Goal: Information Seeking & Learning: Learn about a topic

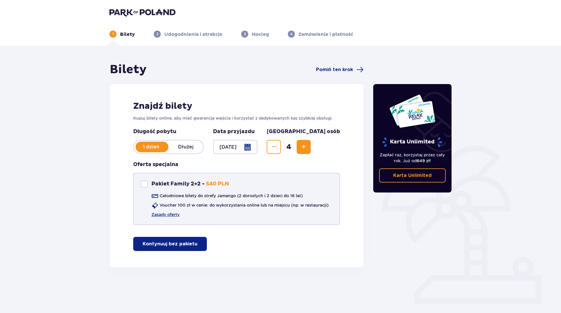
click at [137, 185] on div "Pakiet Family 2+2 Pakiet Family 2+2 - 540 PLN Całodniowe bilety do strefy Jaman…" at bounding box center [236, 199] width 207 height 52
click at [140, 183] on div "Pakiet Family 2+2 Pakiet Family 2+2 - 540 PLN Całodniowe bilety do strefy Jaman…" at bounding box center [236, 199] width 207 height 52
click at [148, 187] on div "Pakiet Family 2+2 Pakiet Family 2+2 - 540 PLN" at bounding box center [185, 183] width 88 height 7
checkbox input "true"
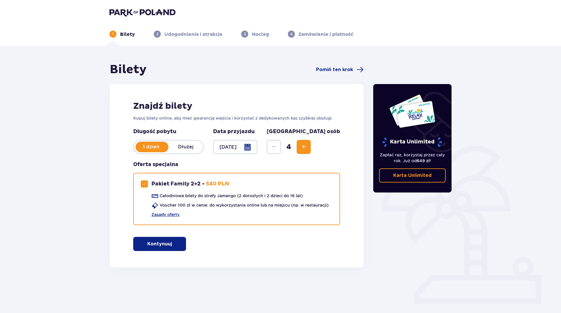
click at [174, 242] on span "button" at bounding box center [173, 243] width 7 height 7
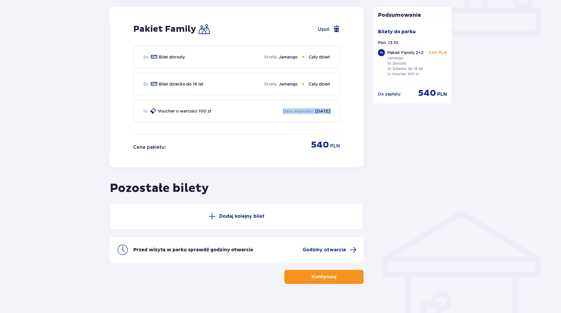
drag, startPoint x: 211, startPoint y: 112, endPoint x: 100, endPoint y: 165, distance: 122.9
click at [100, 165] on div "Bilety Pomiń ten krok Znajdź bilety Kupuj bilety online, aby mieć gwarancję wej…" at bounding box center [280, 49] width 561 height 540
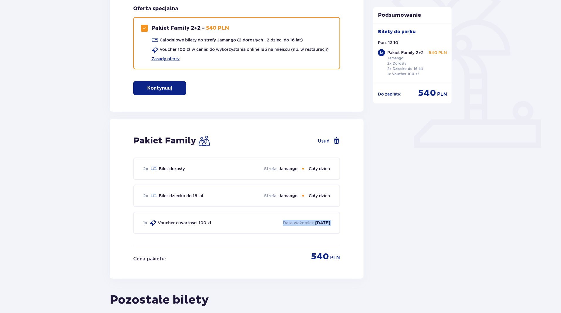
scroll to position [273, 0]
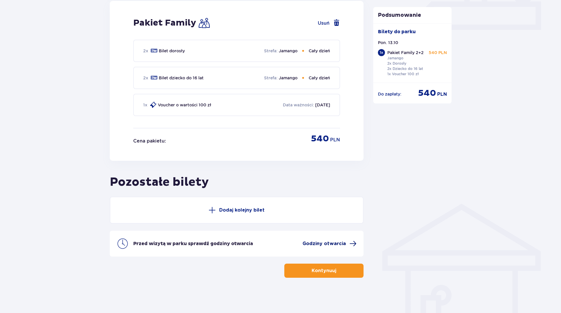
click at [339, 247] on span "Godziny otwarcia" at bounding box center [330, 243] width 54 height 7
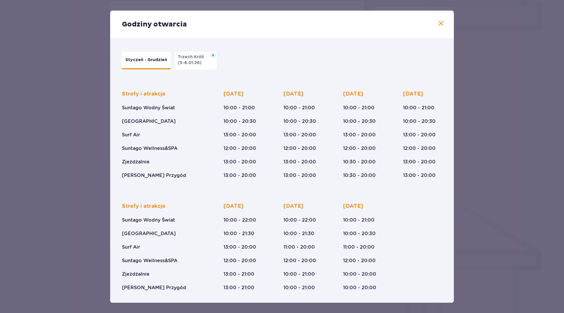
click at [440, 24] on span at bounding box center [440, 23] width 7 height 7
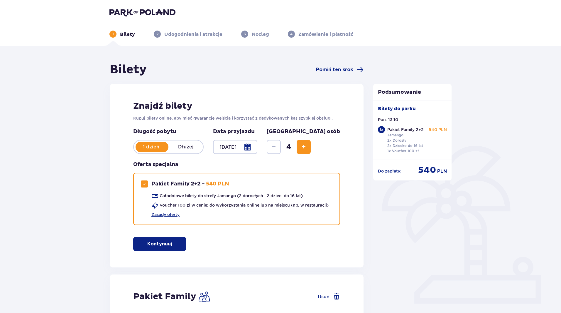
click at [129, 10] on img at bounding box center [143, 12] width 66 height 8
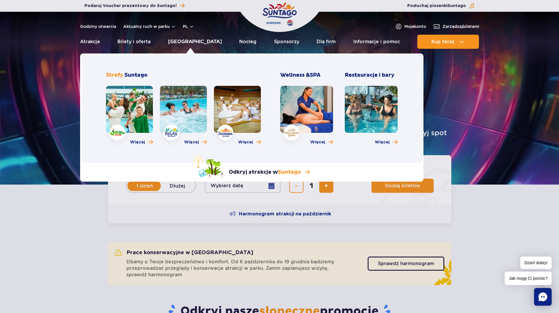
click at [194, 41] on link "[GEOGRAPHIC_DATA]" at bounding box center [195, 42] width 54 height 14
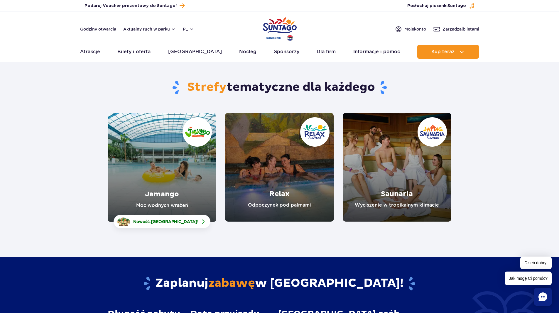
click at [173, 171] on link "Jamango" at bounding box center [162, 167] width 109 height 109
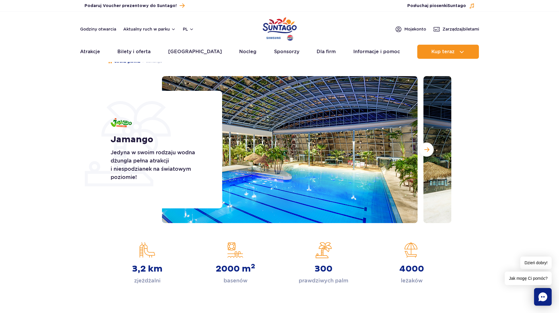
scroll to position [29, 0]
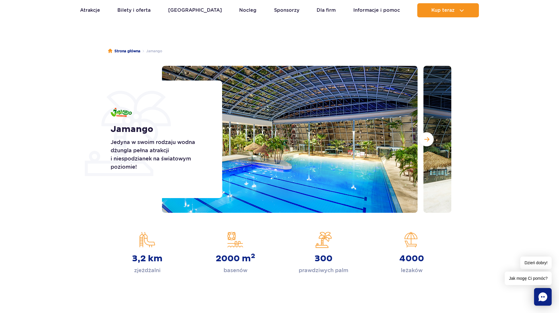
click at [312, 137] on img at bounding box center [290, 139] width 256 height 147
click at [431, 139] on button "Następny slajd" at bounding box center [427, 139] width 14 height 14
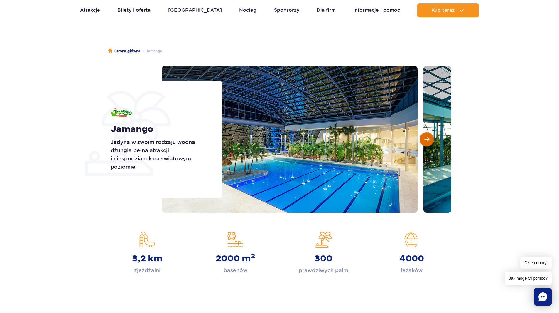
click at [430, 139] on button "Następny slajd" at bounding box center [427, 139] width 14 height 14
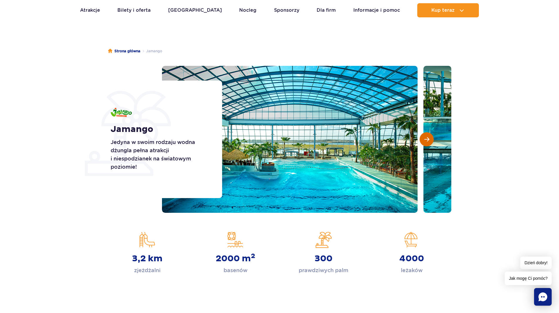
click at [430, 139] on button "Następny slajd" at bounding box center [427, 139] width 14 height 14
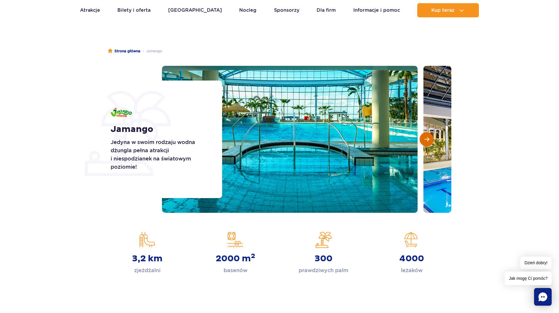
click at [425, 138] on span "Następny slajd" at bounding box center [426, 139] width 5 height 5
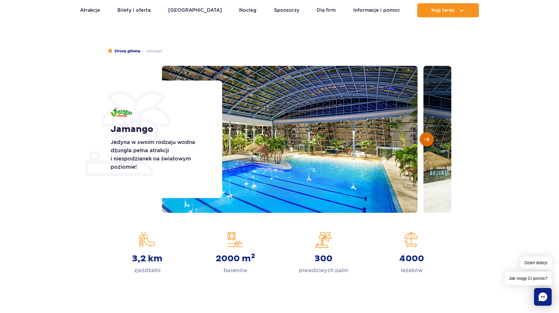
click at [425, 138] on span "Następny slajd" at bounding box center [426, 139] width 5 height 5
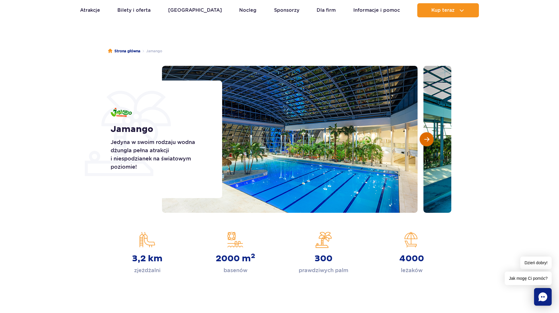
click at [425, 138] on span "Następny slajd" at bounding box center [426, 139] width 5 height 5
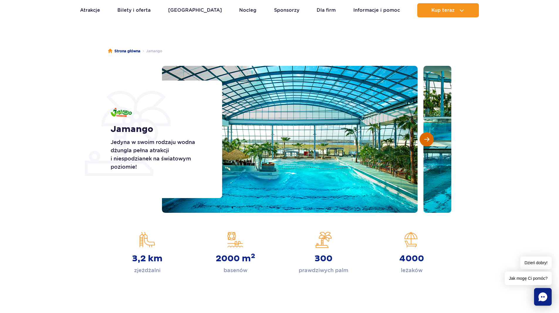
click at [425, 138] on span "Następny slajd" at bounding box center [426, 139] width 5 height 5
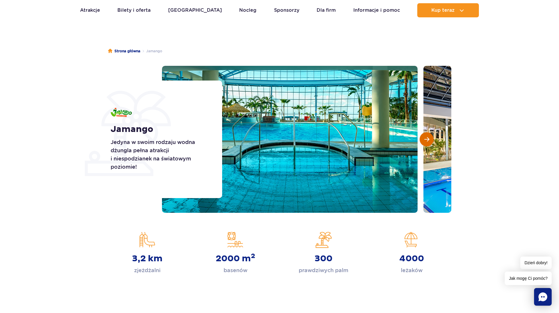
click at [425, 138] on span "Następny slajd" at bounding box center [426, 139] width 5 height 5
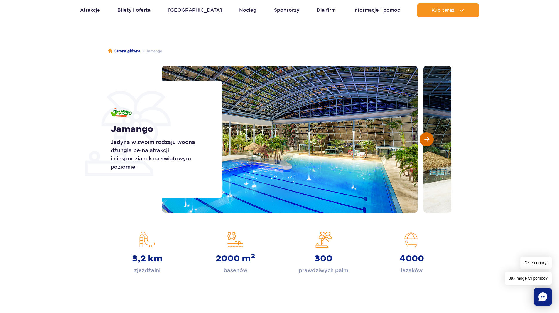
click at [425, 139] on span "Następny slajd" at bounding box center [426, 139] width 5 height 5
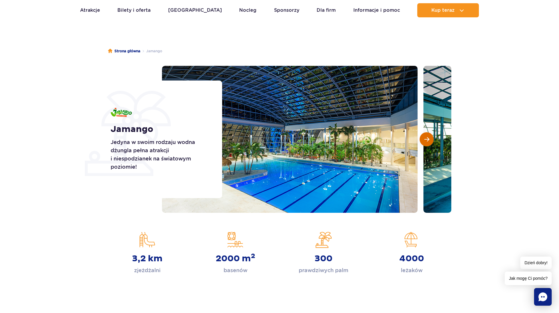
click at [425, 139] on span "Następny slajd" at bounding box center [426, 139] width 5 height 5
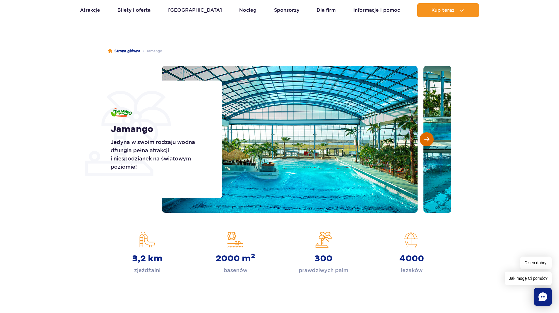
click at [425, 139] on span "Następny slajd" at bounding box center [426, 139] width 5 height 5
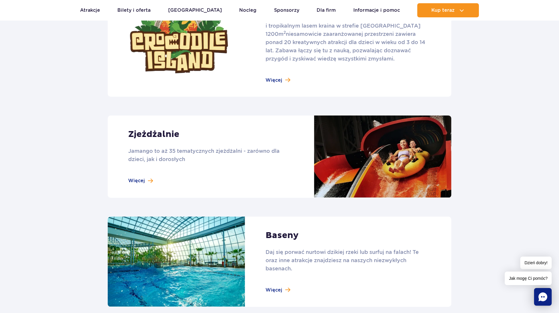
scroll to position [440, 0]
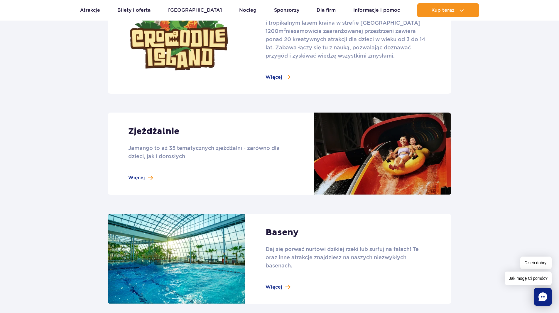
click at [359, 150] on link at bounding box center [280, 153] width 344 height 82
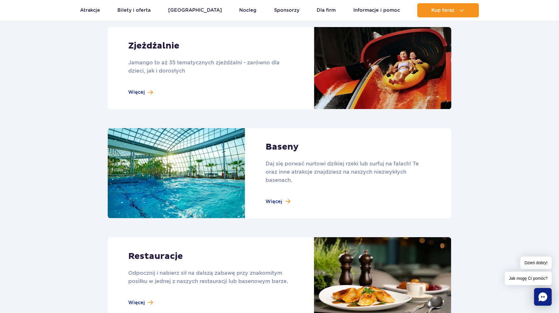
scroll to position [528, 0]
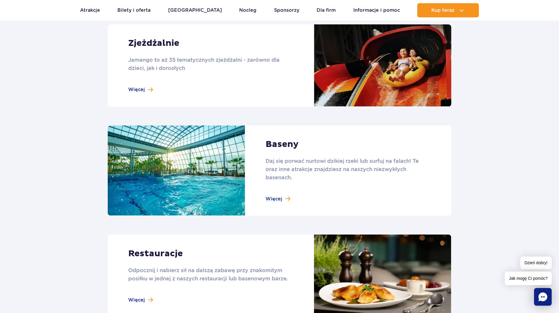
click at [279, 198] on link at bounding box center [280, 170] width 344 height 90
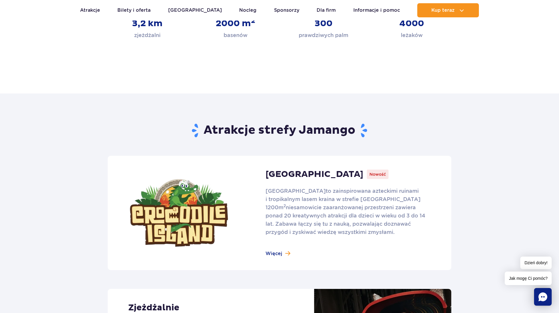
scroll to position [0, 0]
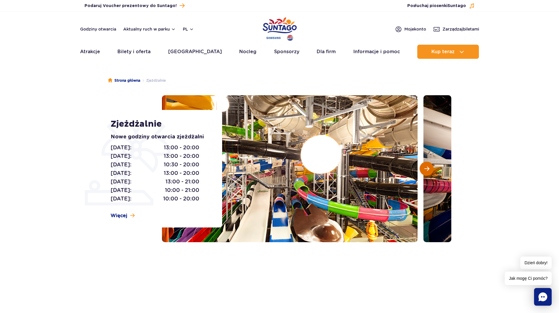
click at [430, 168] on button "Następny slajd" at bounding box center [427, 168] width 14 height 14
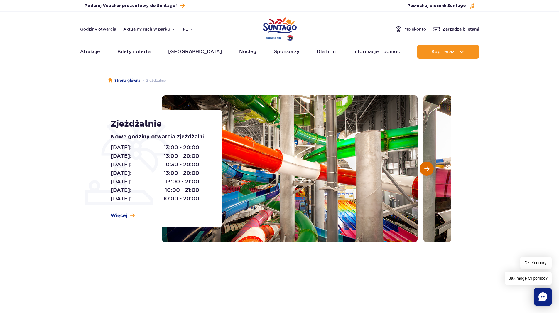
click at [430, 168] on button "Następny slajd" at bounding box center [427, 168] width 14 height 14
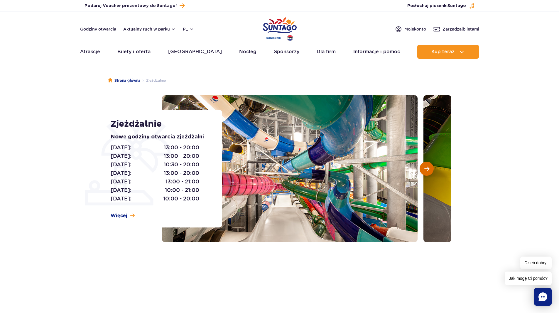
click at [430, 168] on button "Następny slajd" at bounding box center [427, 168] width 14 height 14
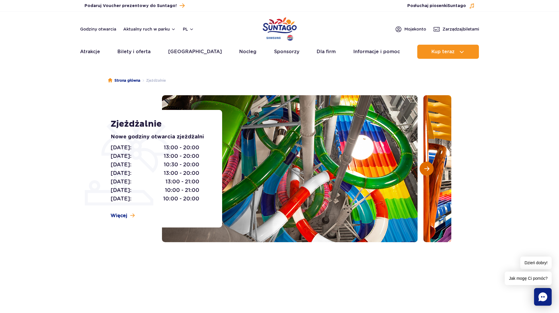
click at [430, 168] on button "Następny slajd" at bounding box center [427, 168] width 14 height 14
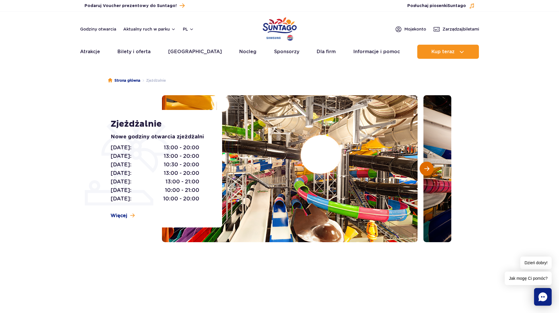
click at [430, 168] on button "Następny slajd" at bounding box center [427, 168] width 14 height 14
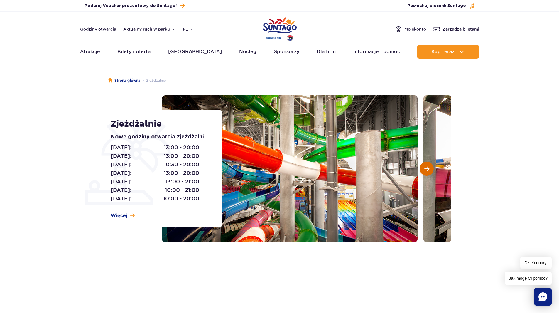
click at [430, 168] on button "Następny slajd" at bounding box center [427, 168] width 14 height 14
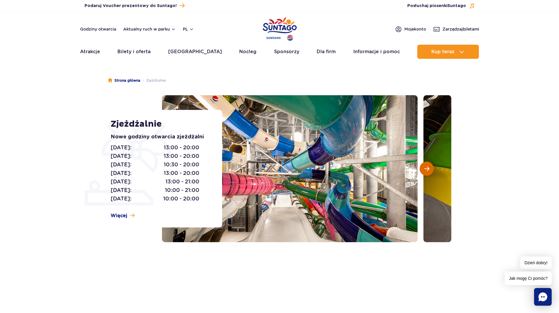
click at [430, 168] on button "Następny slajd" at bounding box center [427, 168] width 14 height 14
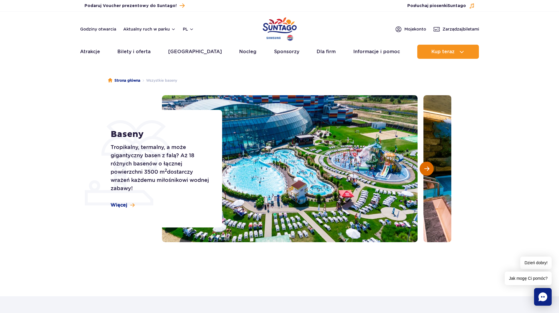
click at [427, 170] on span "Następny slajd" at bounding box center [426, 168] width 5 height 5
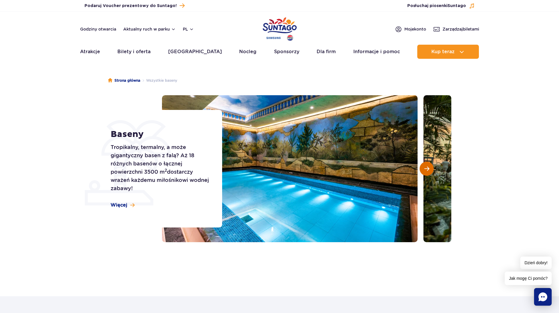
click at [427, 170] on span "Następny slajd" at bounding box center [426, 168] width 5 height 5
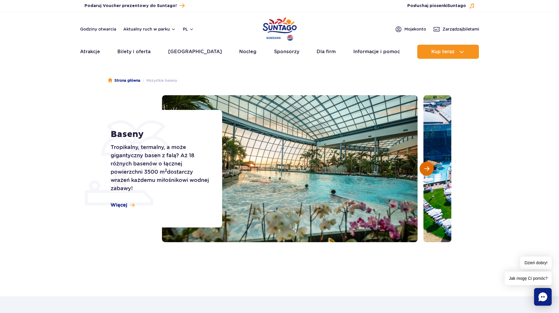
click at [427, 170] on span "Następny slajd" at bounding box center [426, 168] width 5 height 5
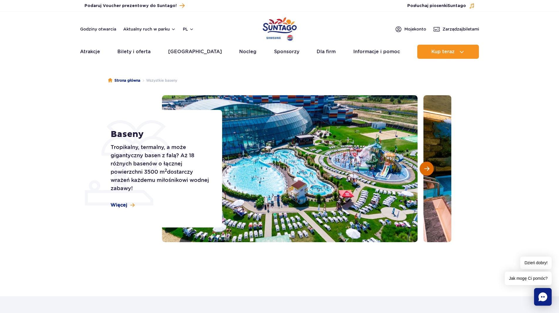
click at [427, 170] on span "Następny slajd" at bounding box center [426, 168] width 5 height 5
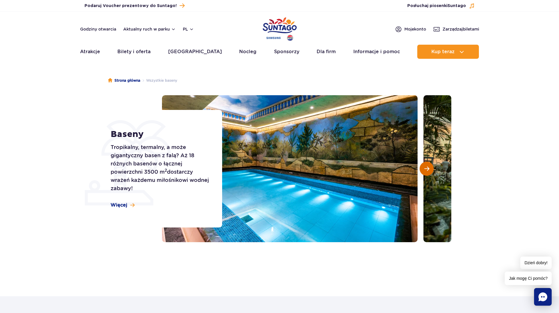
click at [427, 170] on span "Następny slajd" at bounding box center [426, 168] width 5 height 5
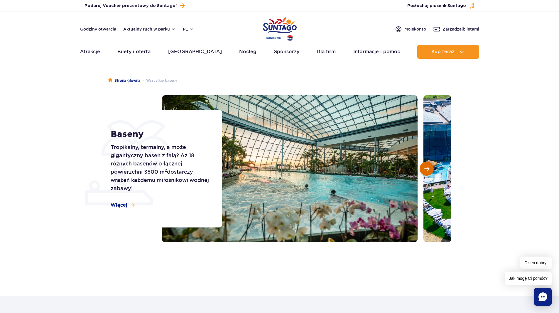
click at [427, 170] on span "Następny slajd" at bounding box center [426, 168] width 5 height 5
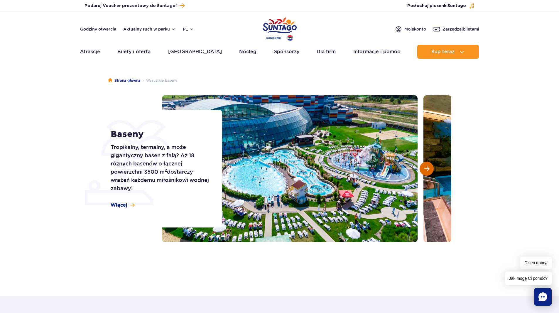
click at [427, 170] on span "Następny slajd" at bounding box center [426, 168] width 5 height 5
